Goal: Information Seeking & Learning: Learn about a topic

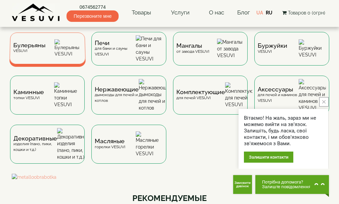
click at [46, 48] on div "Булерьяны VESUVI" at bounding box center [47, 49] width 76 height 32
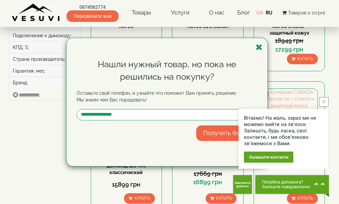
scroll to position [201, 0]
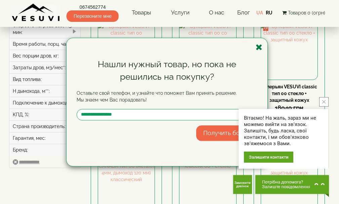
click at [259, 47] on icon "button" at bounding box center [259, 47] width 7 height 8
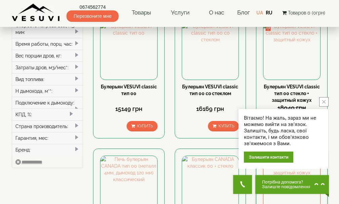
click at [324, 101] on icon "close button" at bounding box center [323, 101] width 3 height 3
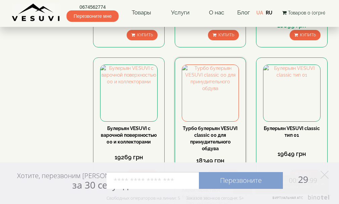
scroll to position [739, 0]
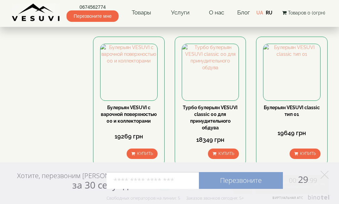
click at [177, 183] on link "2" at bounding box center [177, 186] width 9 height 7
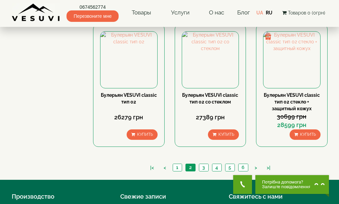
scroll to position [784, 0]
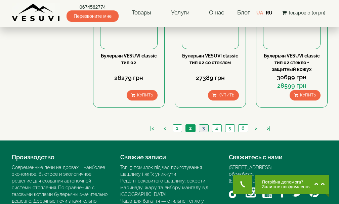
click at [203, 125] on link "3" at bounding box center [203, 128] width 9 height 7
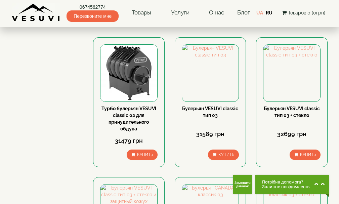
scroll to position [790, 0]
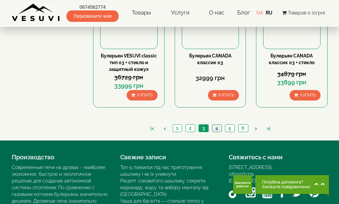
click at [217, 125] on link "4" at bounding box center [216, 128] width 9 height 7
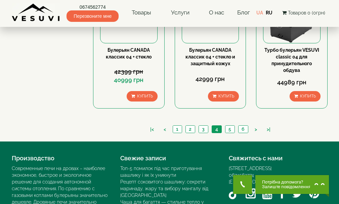
scroll to position [790, 0]
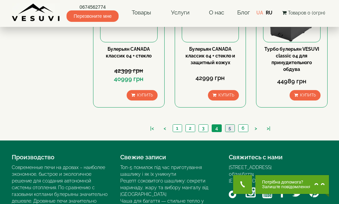
click at [228, 125] on link "5" at bounding box center [229, 128] width 9 height 7
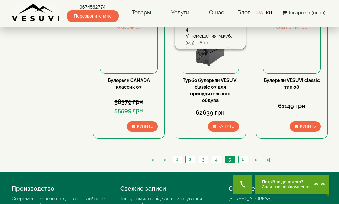
scroll to position [784, 0]
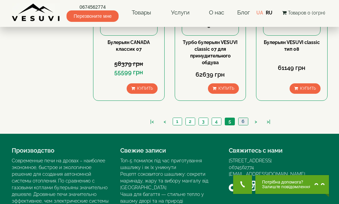
click at [240, 118] on link "6" at bounding box center [243, 121] width 10 height 7
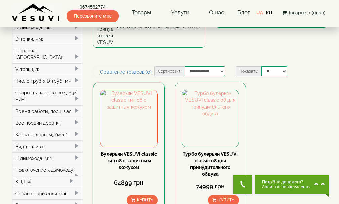
scroll to position [269, 0]
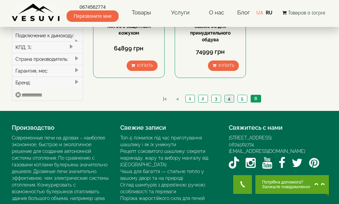
click at [228, 95] on link "4" at bounding box center [228, 98] width 9 height 7
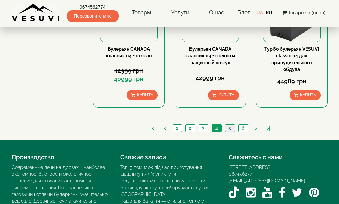
click at [228, 125] on link "5" at bounding box center [229, 128] width 9 height 7
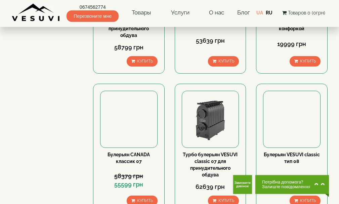
scroll to position [784, 0]
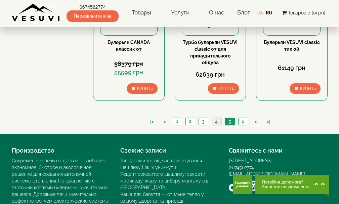
click at [217, 118] on link "4" at bounding box center [216, 121] width 9 height 7
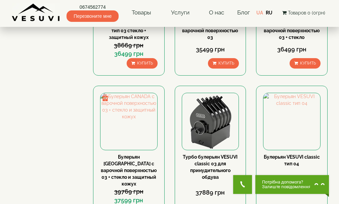
scroll to position [403, 0]
